Goal: Information Seeking & Learning: Check status

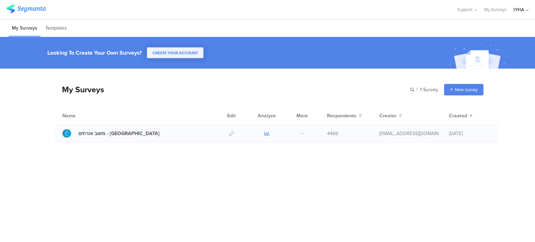
click at [267, 132] on icon at bounding box center [266, 133] width 5 height 5
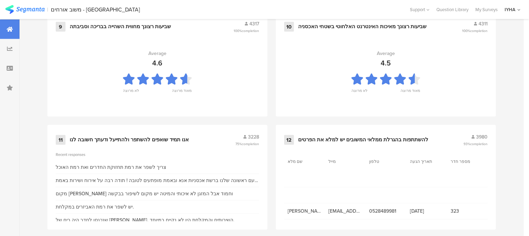
scroll to position [783, 0]
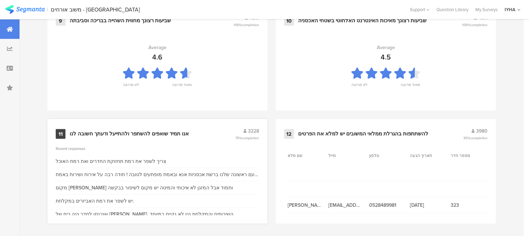
click at [166, 131] on div "אנו תמיד שואפים להשתפר ולהתייעל ודעתך חשובה לנו" at bounding box center [129, 134] width 119 height 7
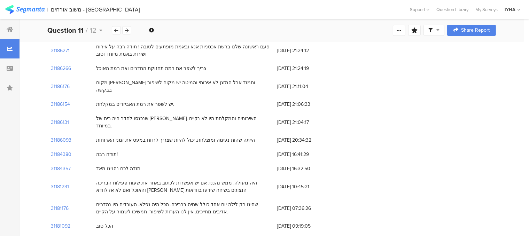
scroll to position [70, 0]
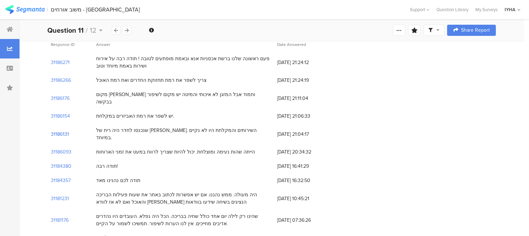
click at [66, 131] on section "31186131" at bounding box center [60, 134] width 18 height 7
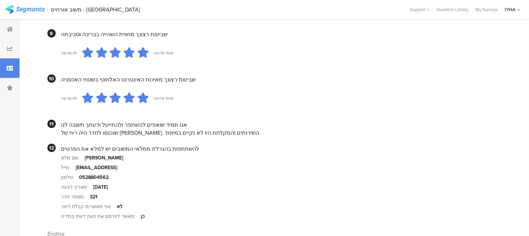
scroll to position [662, 0]
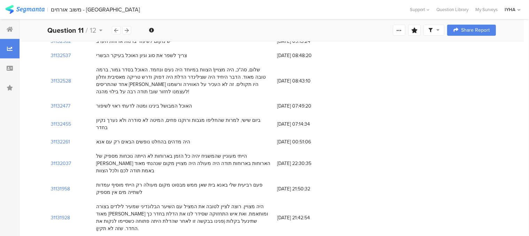
scroll to position [70, 0]
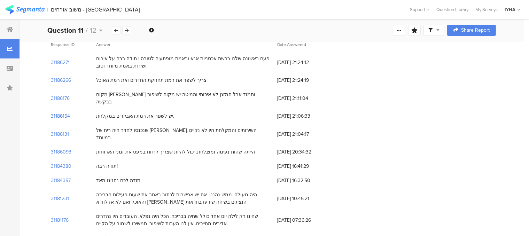
click at [68, 113] on section "31186154" at bounding box center [60, 116] width 19 height 7
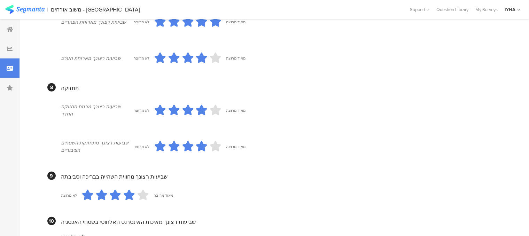
scroll to position [627, 0]
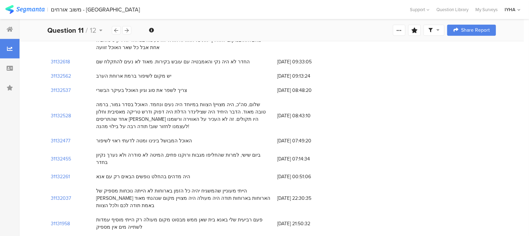
scroll to position [70, 0]
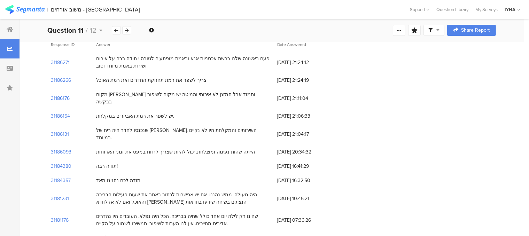
click at [65, 95] on section "31186176" at bounding box center [60, 98] width 19 height 7
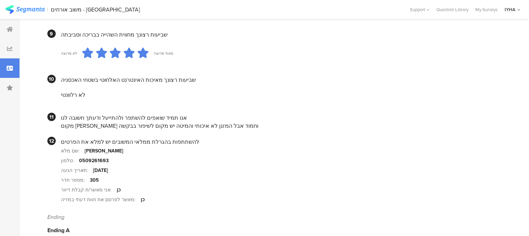
scroll to position [662, 0]
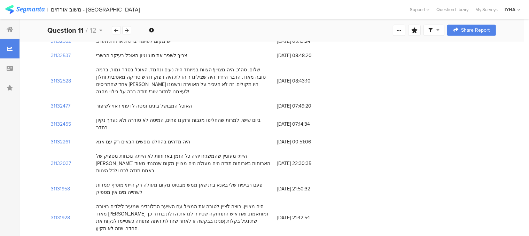
scroll to position [70, 0]
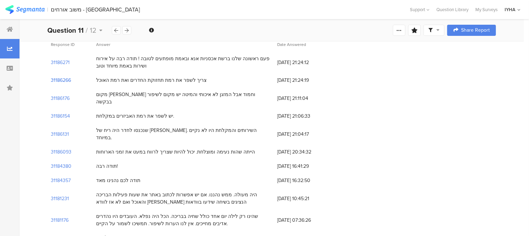
click at [65, 81] on section "31186266" at bounding box center [61, 80] width 20 height 7
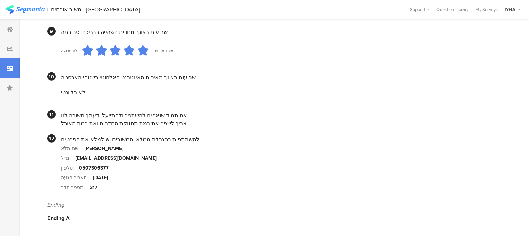
scroll to position [672, 0]
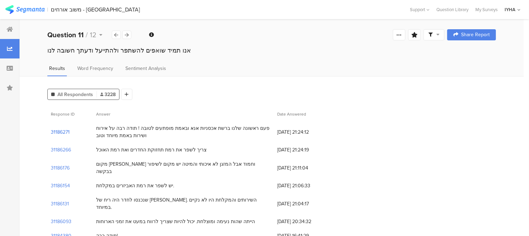
click at [62, 133] on section "31186271" at bounding box center [60, 132] width 19 height 7
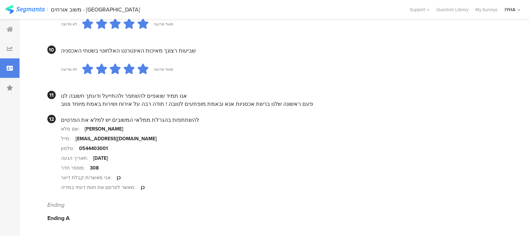
scroll to position [699, 0]
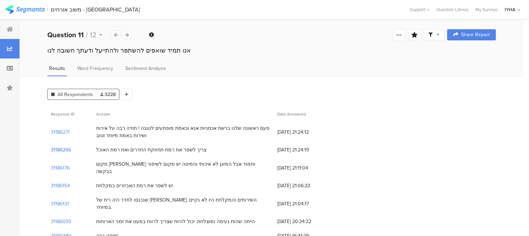
click at [64, 149] on section "31186266" at bounding box center [61, 149] width 20 height 7
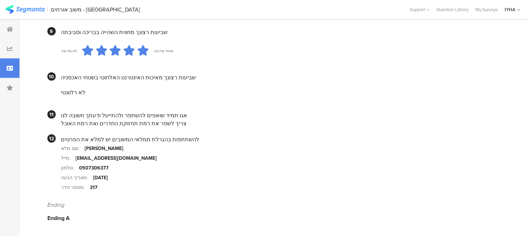
scroll to position [672, 0]
